Goal: Transaction & Acquisition: Purchase product/service

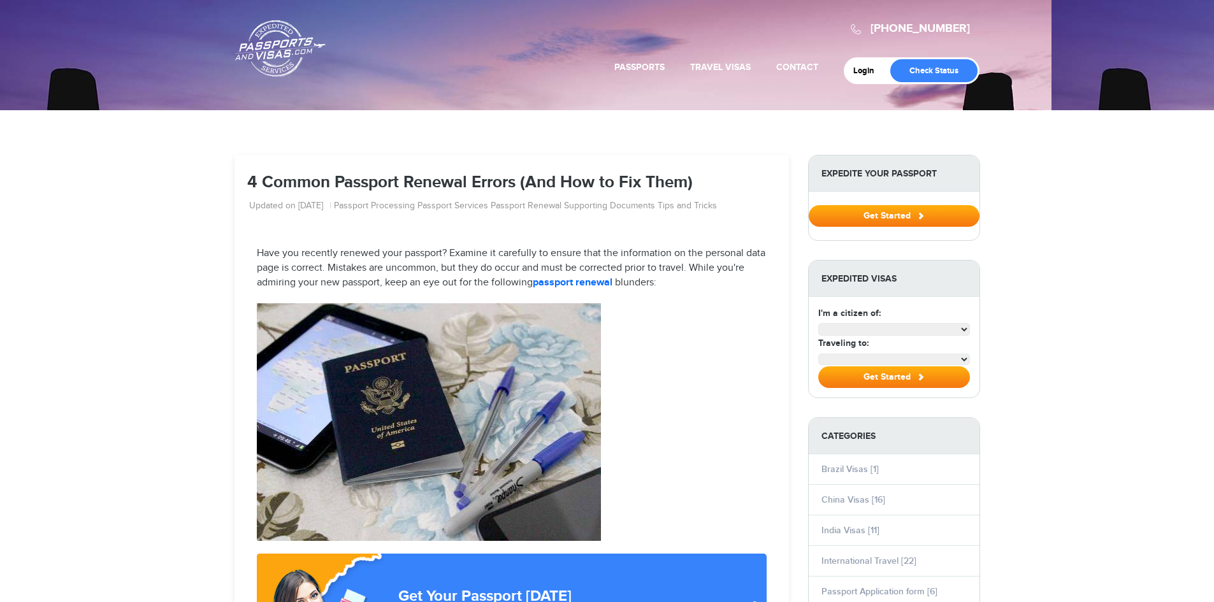
select select "**********"
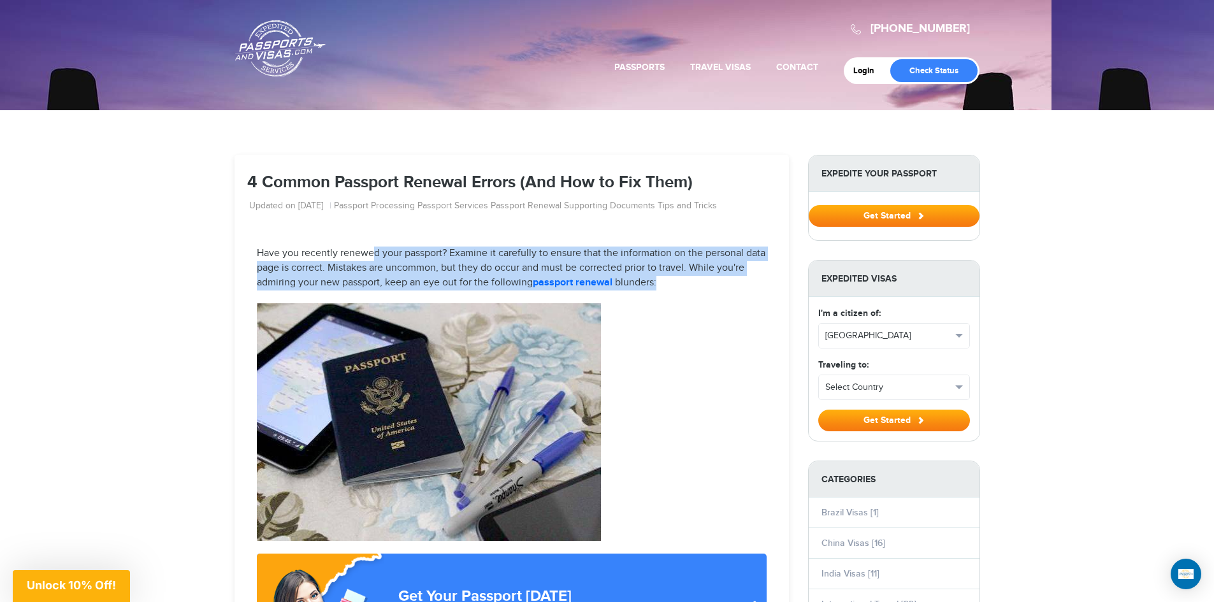
drag, startPoint x: 372, startPoint y: 247, endPoint x: 706, endPoint y: 284, distance: 335.9
click at [707, 280] on p "Have you recently renewed your passport? Examine it carefully to ensure that th…" at bounding box center [512, 269] width 510 height 44
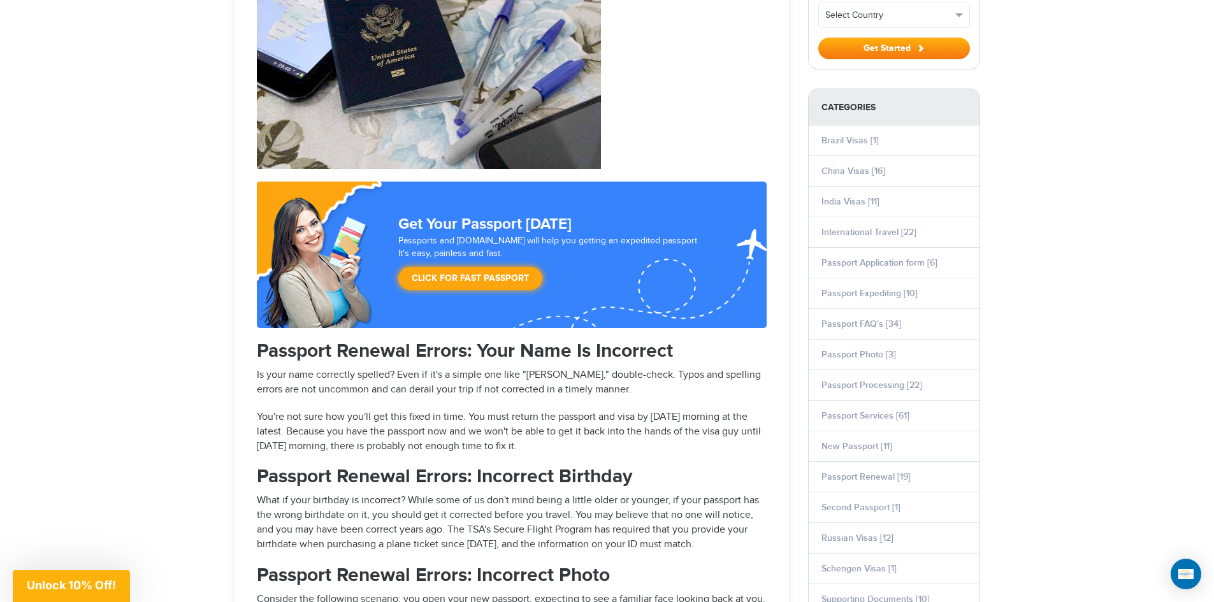
scroll to position [382, 0]
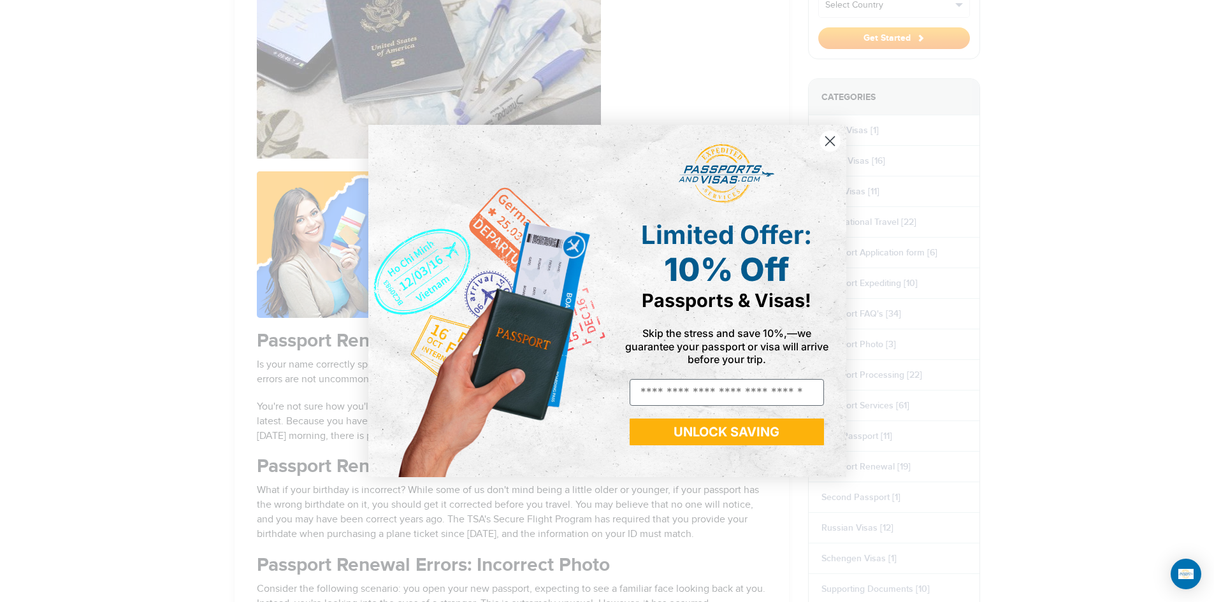
click at [823, 146] on circle "Close dialog" at bounding box center [829, 141] width 21 height 21
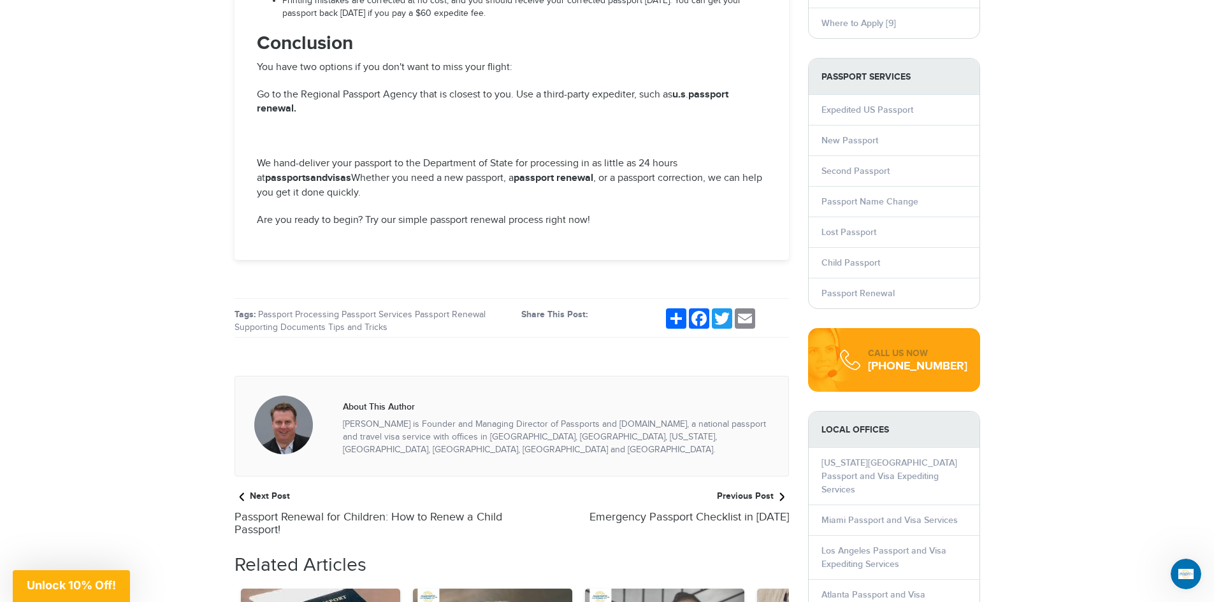
scroll to position [1211, 0]
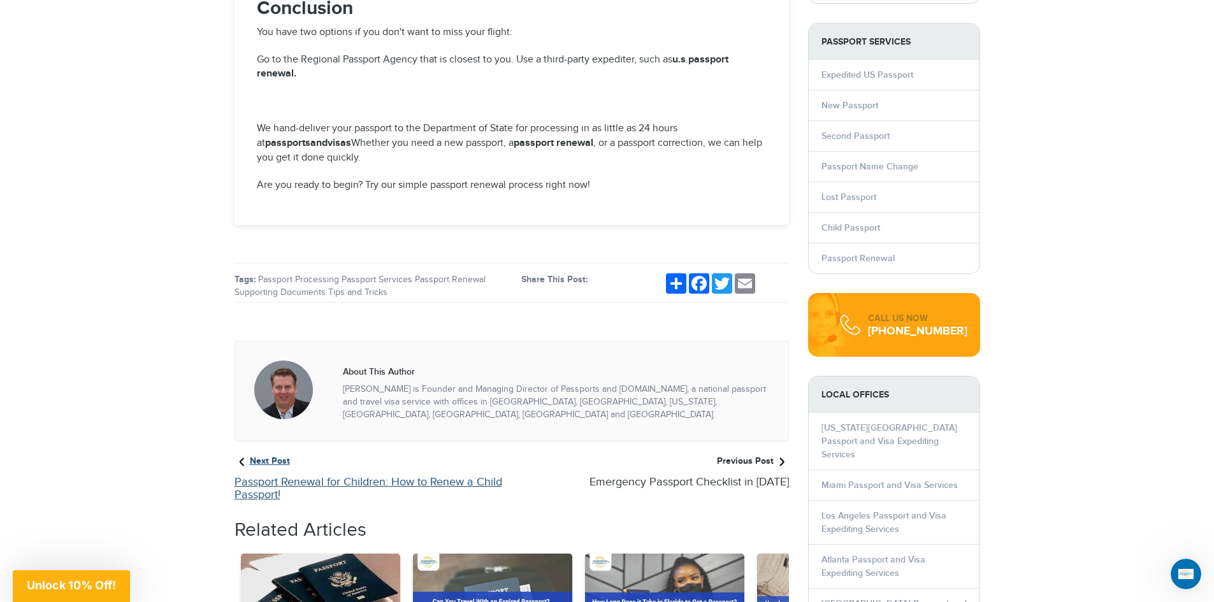
drag, startPoint x: 460, startPoint y: 459, endPoint x: 343, endPoint y: -1, distance: 474.8
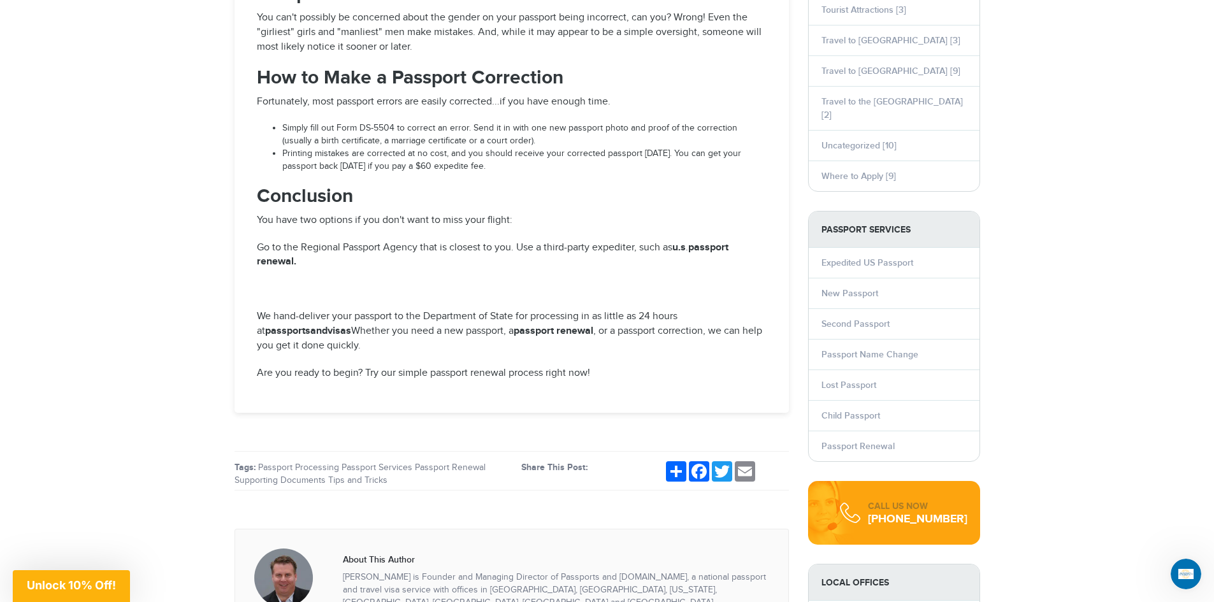
scroll to position [0, 0]
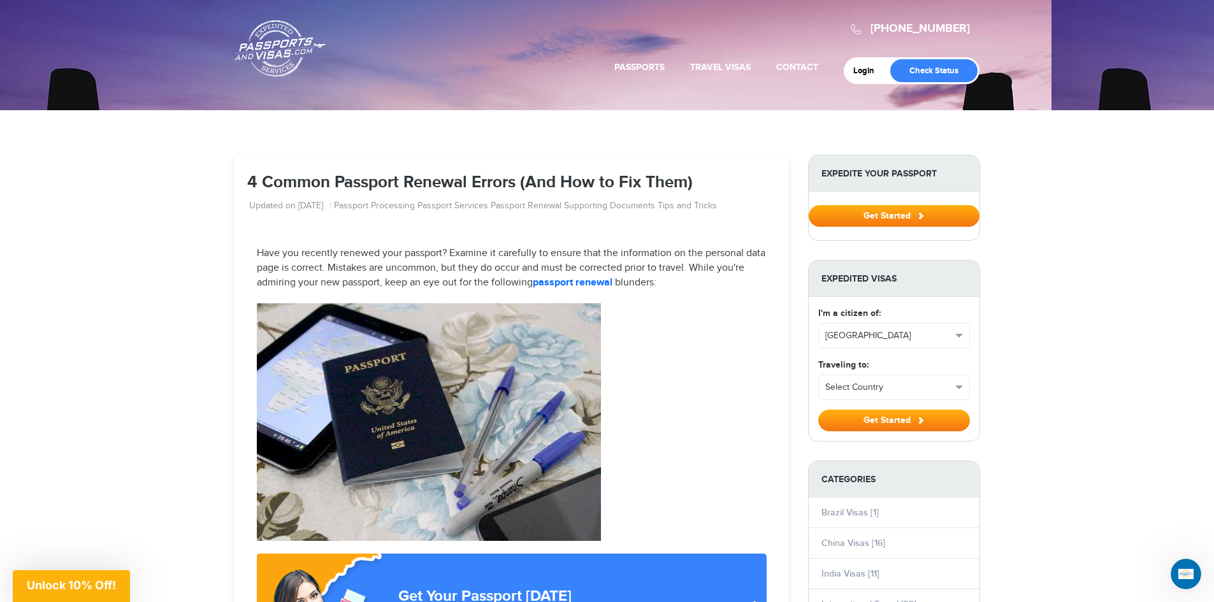
drag, startPoint x: 282, startPoint y: 303, endPoint x: 219, endPoint y: -55, distance: 363.7
click at [588, 282] on strong "renewal" at bounding box center [593, 283] width 37 height 12
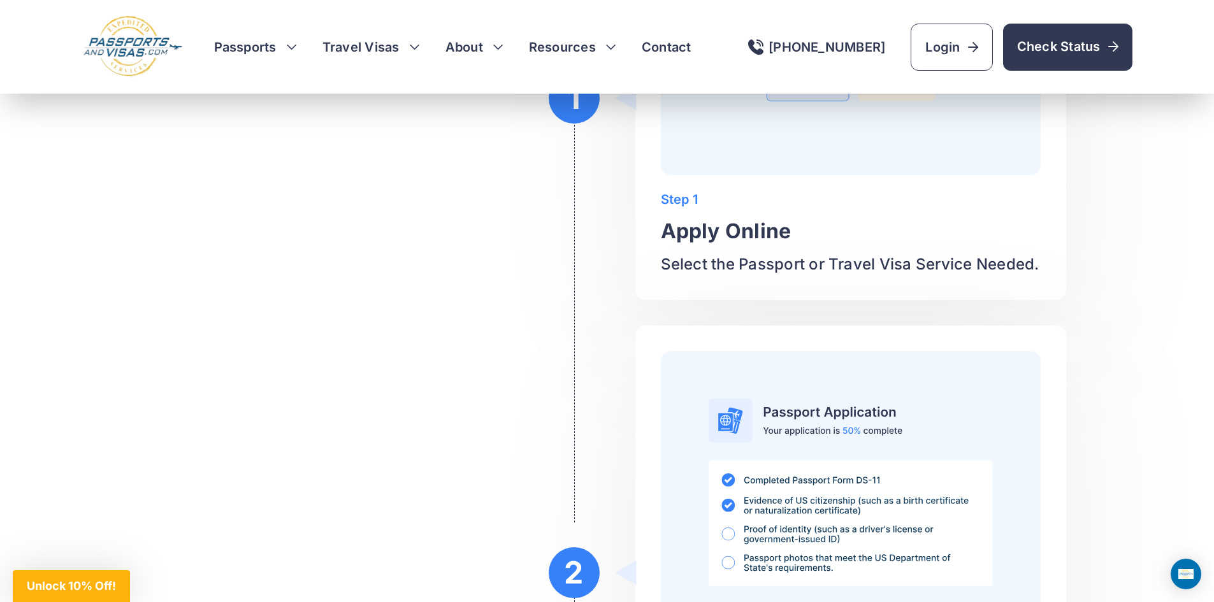
scroll to position [1974, 0]
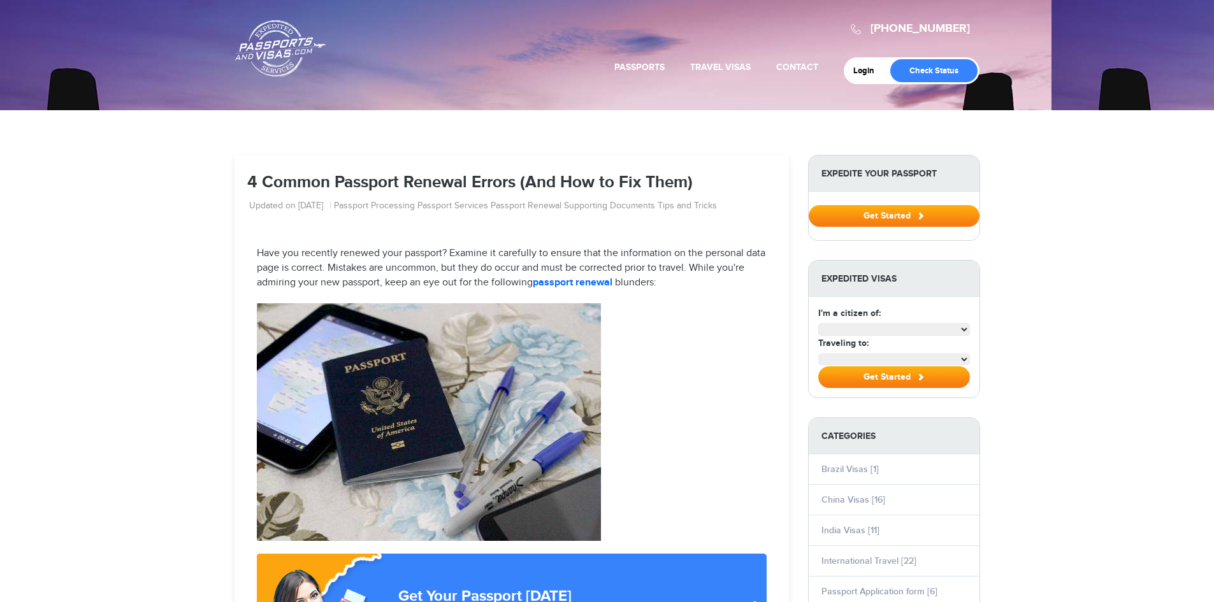
select select "**********"
